Goal: Task Accomplishment & Management: Use online tool/utility

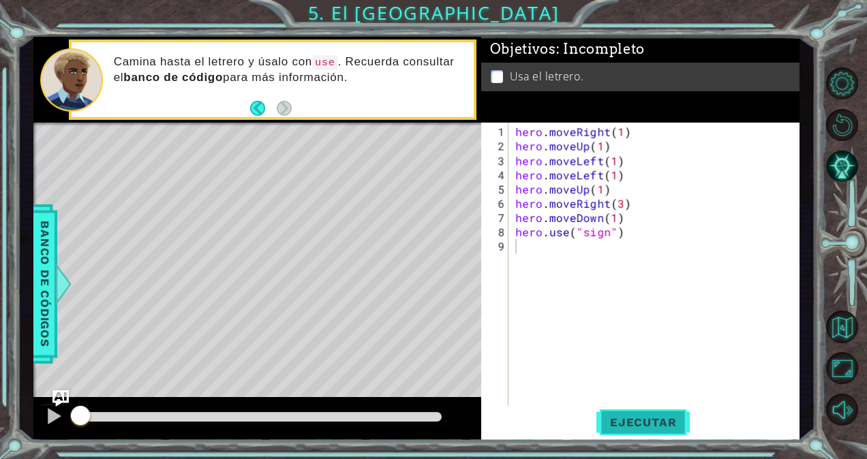
click at [622, 420] on span "Ejecutar" at bounding box center [642, 423] width 93 height 14
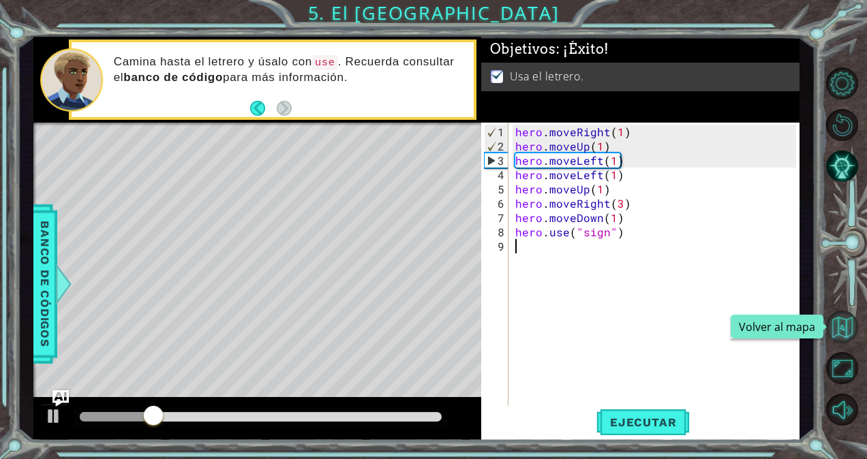
click at [841, 324] on button "Volver al mapa" at bounding box center [842, 327] width 32 height 32
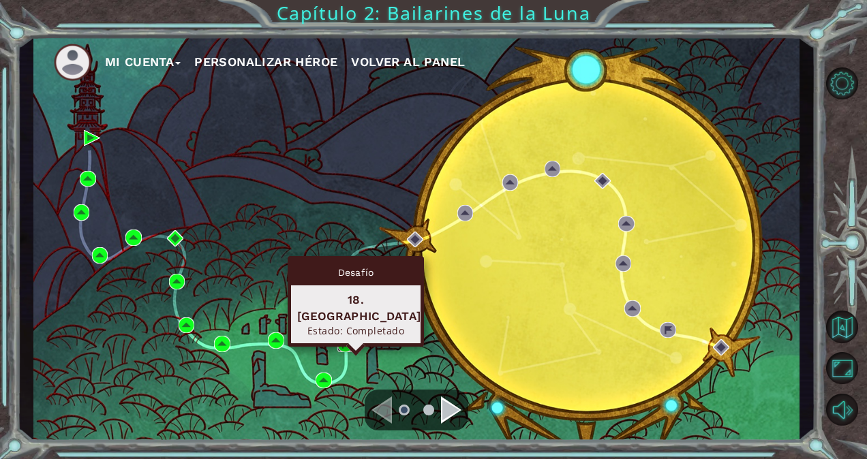
click at [346, 345] on img at bounding box center [345, 345] width 16 height 16
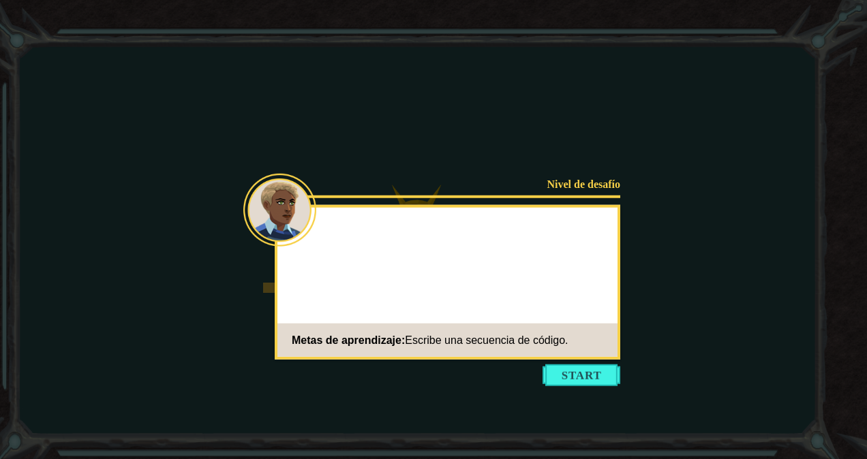
click at [572, 388] on icon at bounding box center [433, 229] width 867 height 459
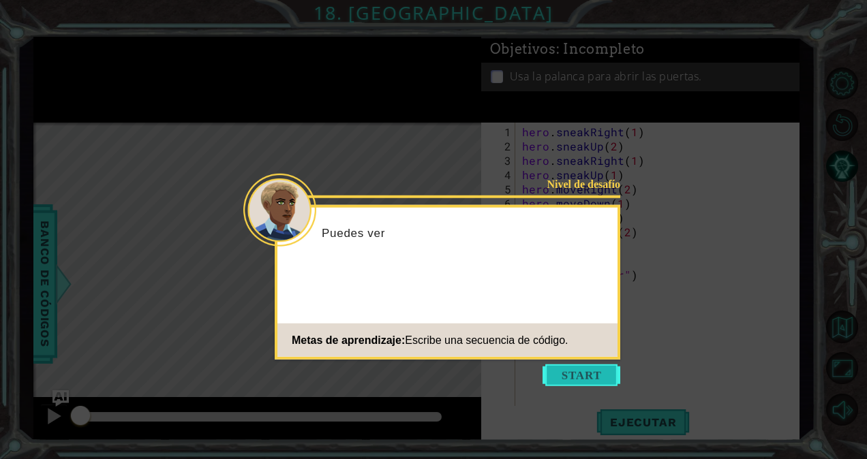
click at [571, 380] on button "Start" at bounding box center [582, 376] width 78 height 22
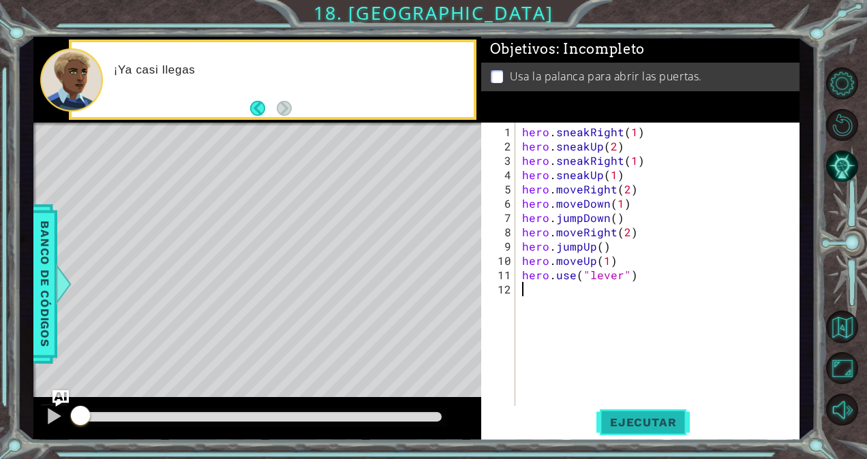
click at [637, 427] on span "Ejecutar" at bounding box center [642, 423] width 93 height 14
